Goal: Task Accomplishment & Management: Use online tool/utility

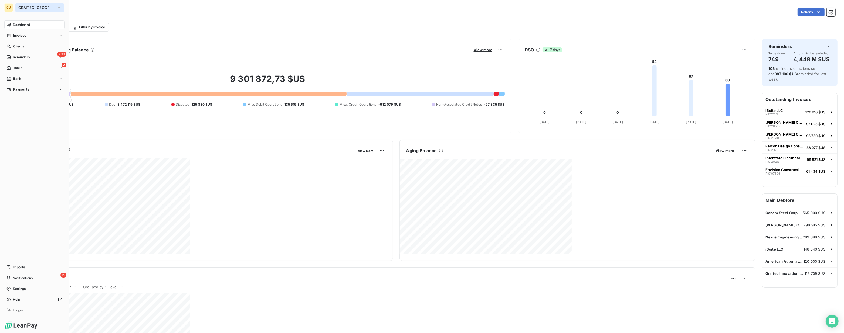
click at [35, 9] on span "GRAITEC [GEOGRAPHIC_DATA]" at bounding box center [36, 7] width 36 height 4
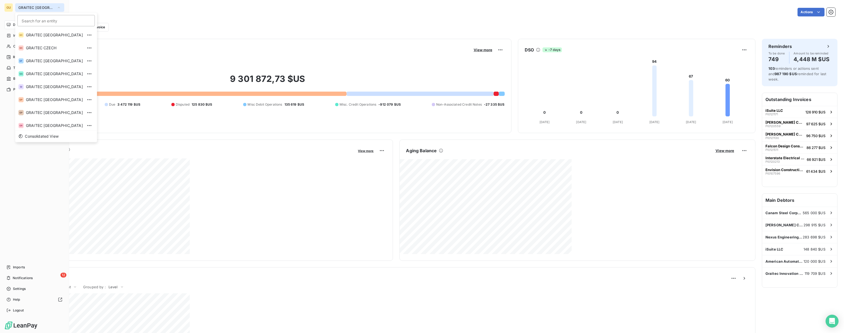
scroll to position [53, 0]
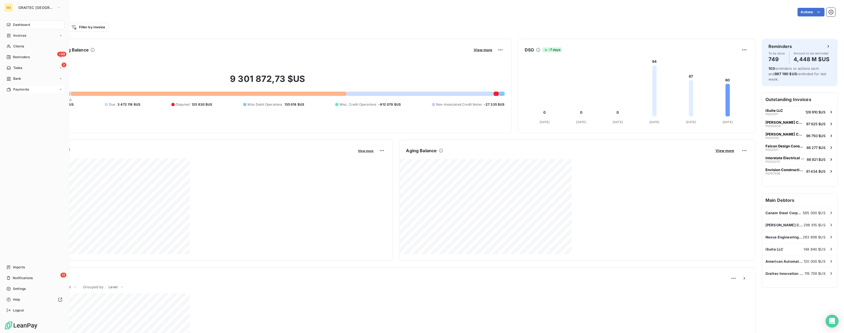
click at [18, 91] on span "Payments" at bounding box center [21, 89] width 16 height 5
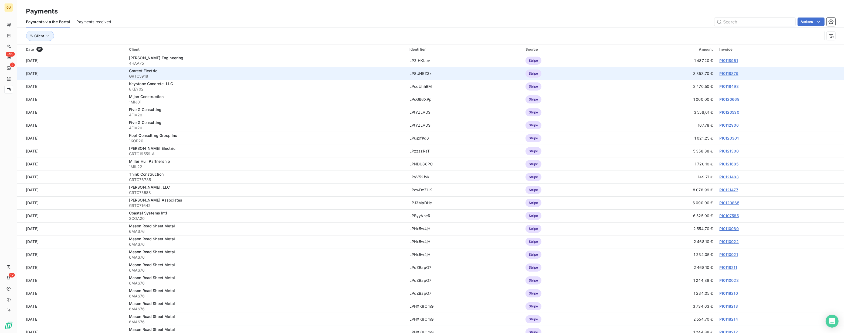
click at [206, 73] on link "PI0118879" at bounding box center [728, 73] width 19 height 5
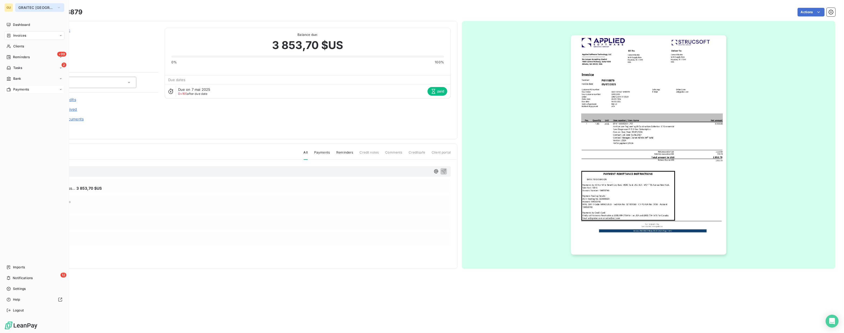
click at [24, 6] on span "GRAITEC [GEOGRAPHIC_DATA]" at bounding box center [36, 7] width 36 height 4
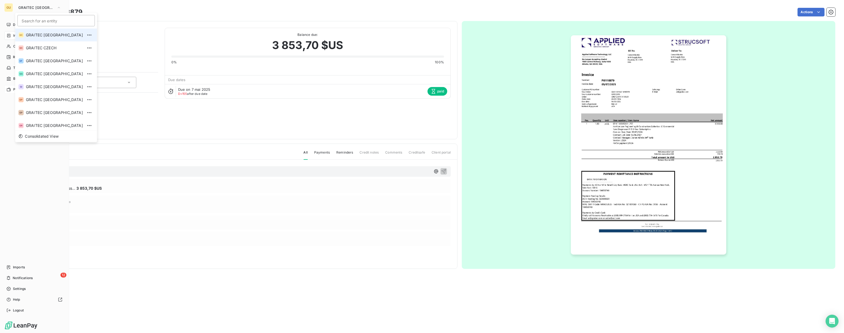
click at [52, 32] on span "GRAITEC [GEOGRAPHIC_DATA]" at bounding box center [54, 34] width 57 height 5
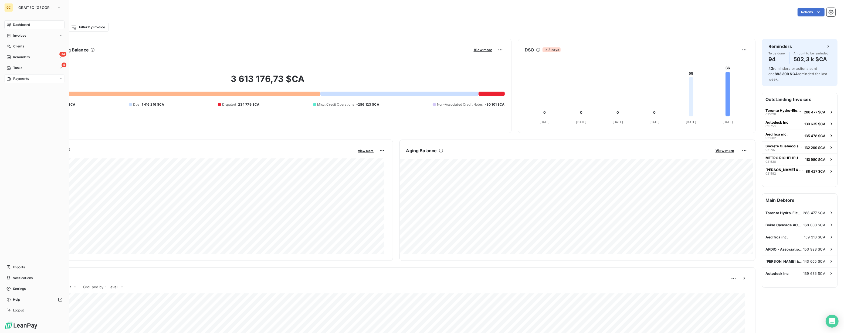
click at [26, 79] on span "Payments" at bounding box center [21, 78] width 16 height 5
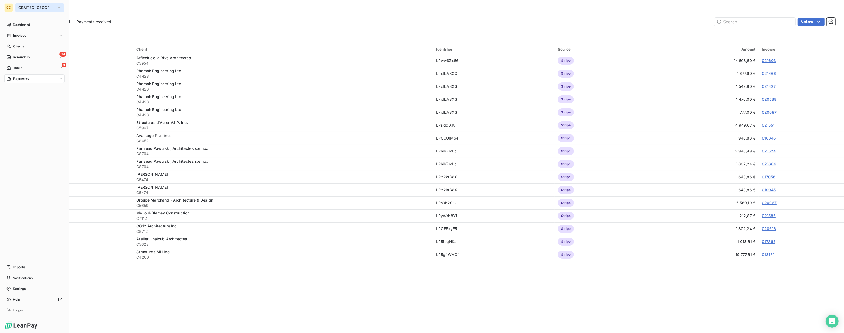
click at [30, 5] on span "GRAITEC [GEOGRAPHIC_DATA]" at bounding box center [36, 7] width 36 height 4
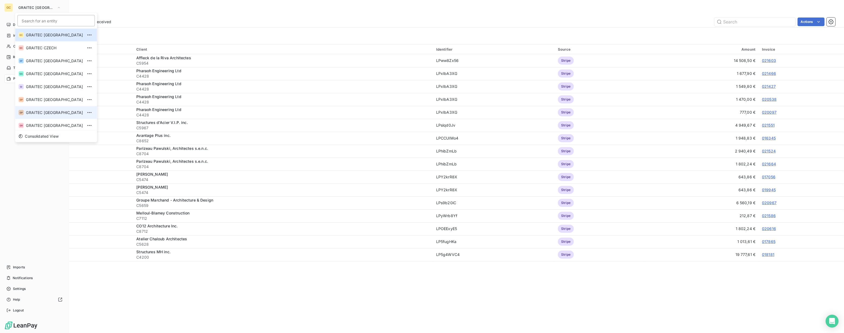
scroll to position [49, 0]
click at [41, 117] on span "GRAITEC UK" at bounding box center [54, 115] width 57 height 5
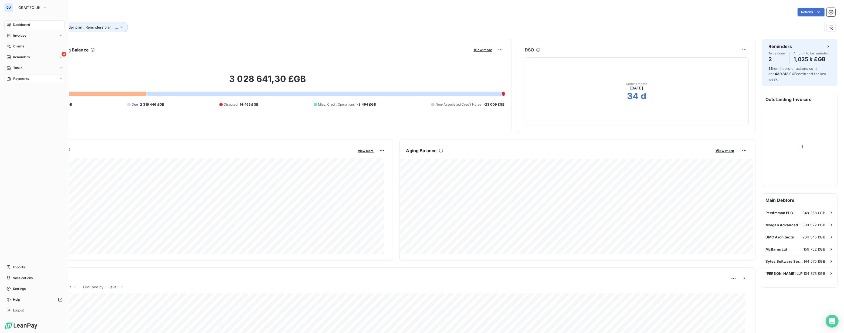
click at [25, 80] on span "Payments" at bounding box center [21, 78] width 16 height 5
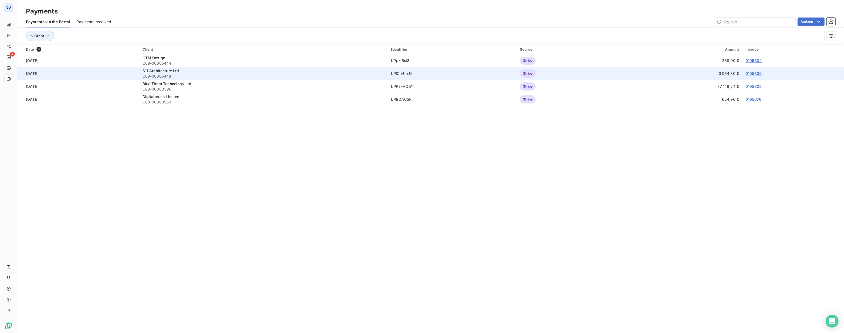
click at [206, 74] on link "0195839" at bounding box center [753, 73] width 16 height 5
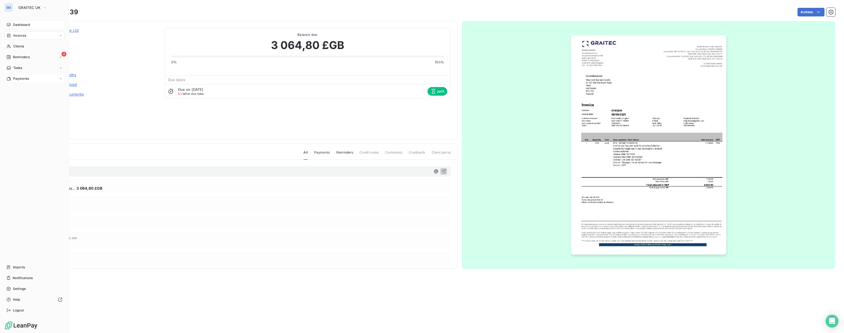
click at [19, 24] on span "Dashboard" at bounding box center [21, 24] width 17 height 5
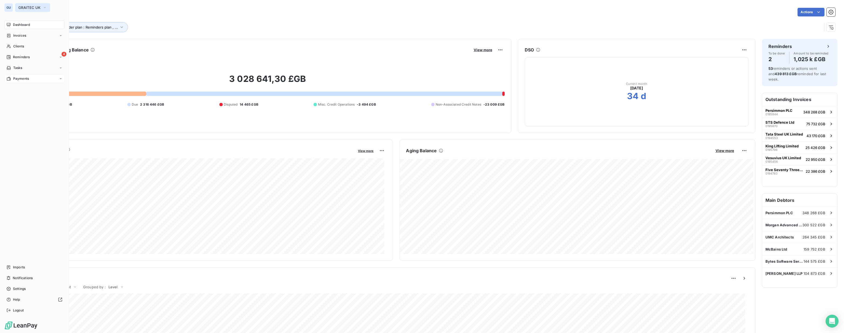
click at [37, 5] on span "GRAITEC UK" at bounding box center [29, 7] width 22 height 4
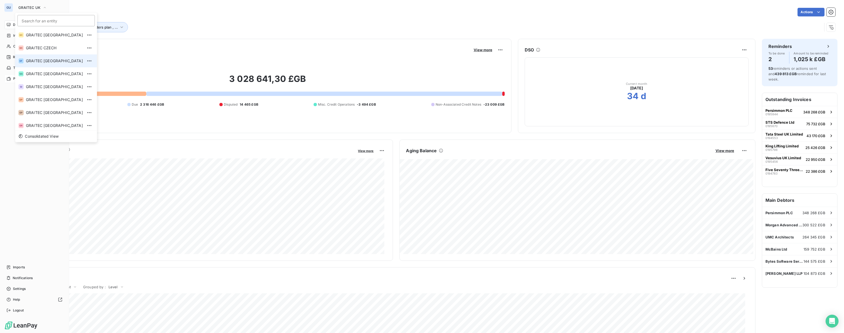
click at [42, 63] on span "GRAITEC [GEOGRAPHIC_DATA]" at bounding box center [54, 60] width 57 height 5
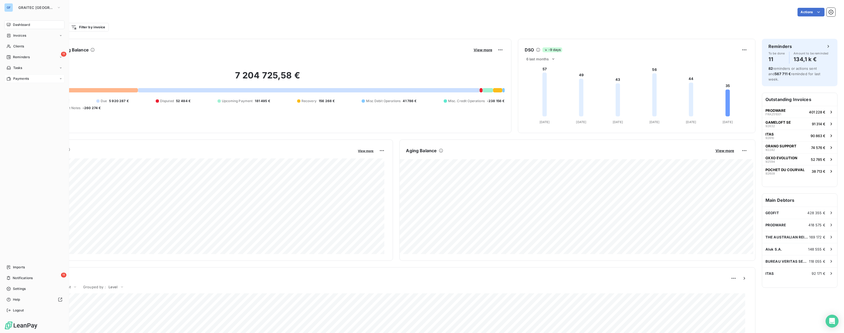
click at [27, 77] on span "Payments" at bounding box center [21, 78] width 16 height 5
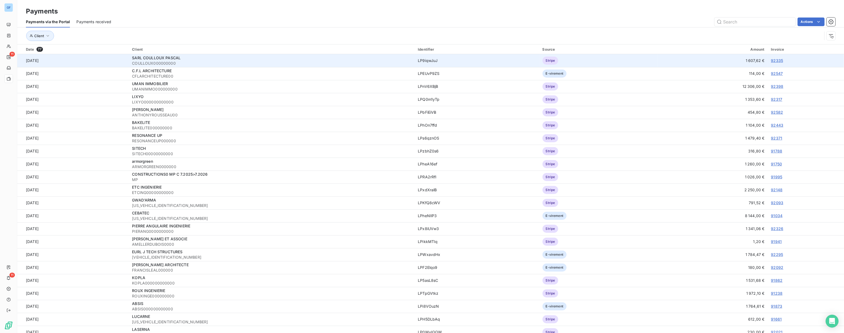
click at [206, 61] on link "92335" at bounding box center [777, 60] width 12 height 5
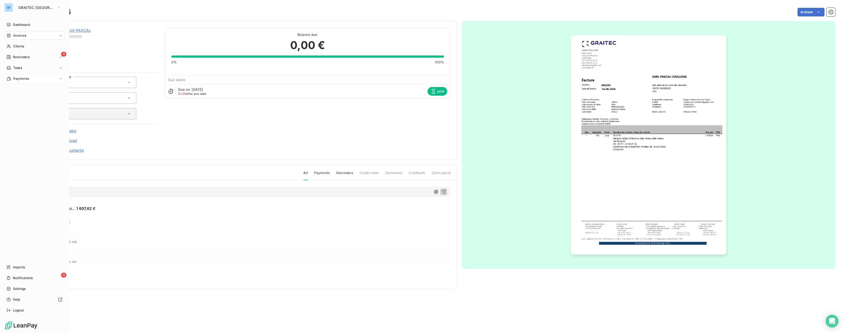
click at [15, 37] on span "Invoices" at bounding box center [19, 35] width 13 height 5
click at [20, 26] on span "Dashboard" at bounding box center [21, 24] width 17 height 5
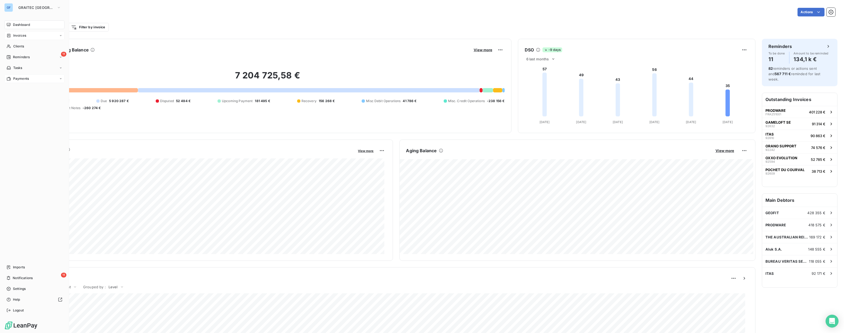
click at [18, 37] on span "Invoices" at bounding box center [19, 35] width 13 height 5
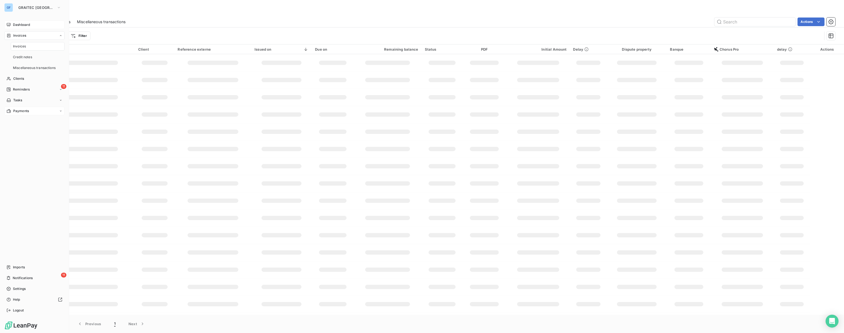
click at [19, 48] on span "Invoices" at bounding box center [19, 46] width 13 height 5
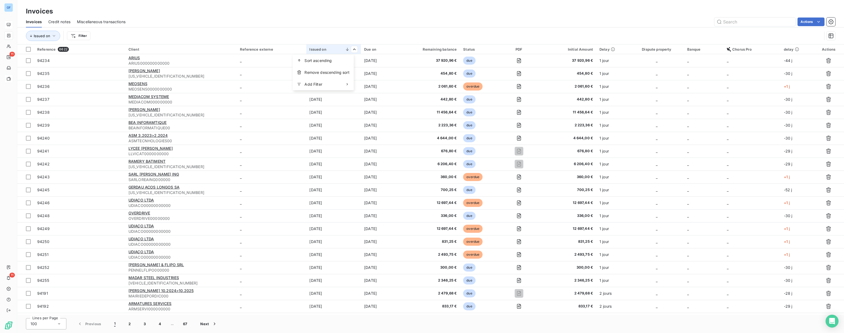
click at [206, 36] on html "GF 11 11 Invoices Invoices Credit notes Miscellaneous transactions Actions Issu…" at bounding box center [422, 166] width 844 height 333
click at [206, 82] on span "Add Filter" at bounding box center [314, 84] width 18 height 5
click at [206, 127] on button "5" at bounding box center [431, 130] width 11 height 11
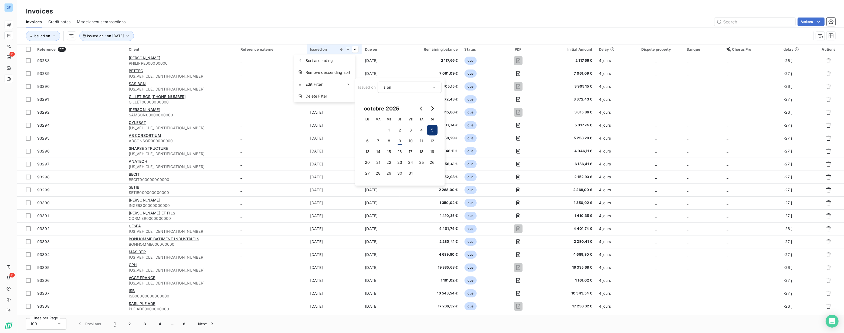
click at [206, 24] on html "GF 11 11 Invoices Invoices Credit notes Miscellaneous transactions Actions Issu…" at bounding box center [422, 166] width 844 height 333
click at [206, 64] on div at bounding box center [456, 63] width 78 height 11
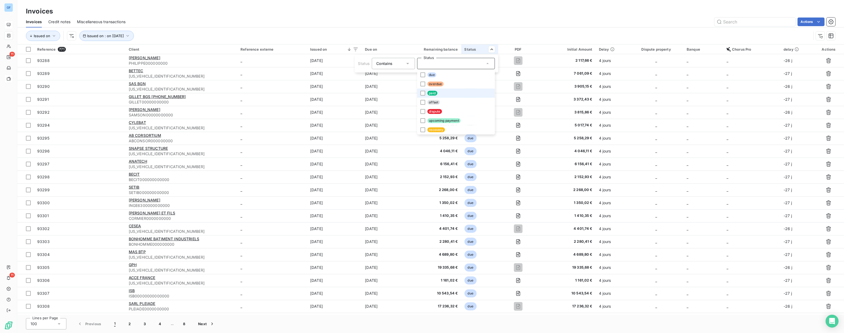
click at [206, 93] on li "paid" at bounding box center [456, 93] width 78 height 9
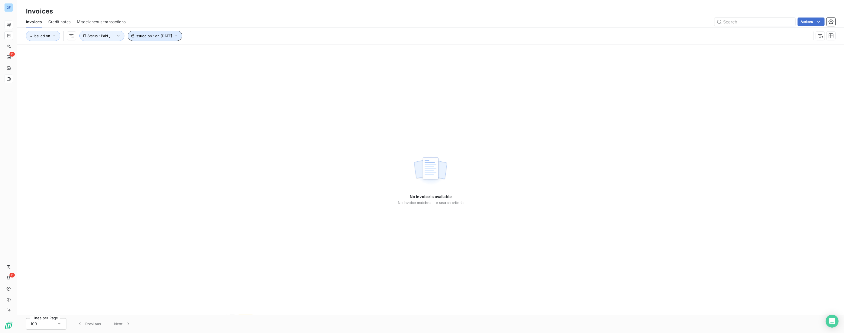
click at [178, 35] on icon "button" at bounding box center [175, 35] width 5 height 5
click at [141, 156] on span "Remove filter" at bounding box center [149, 154] width 23 height 5
